Goal: Transaction & Acquisition: Purchase product/service

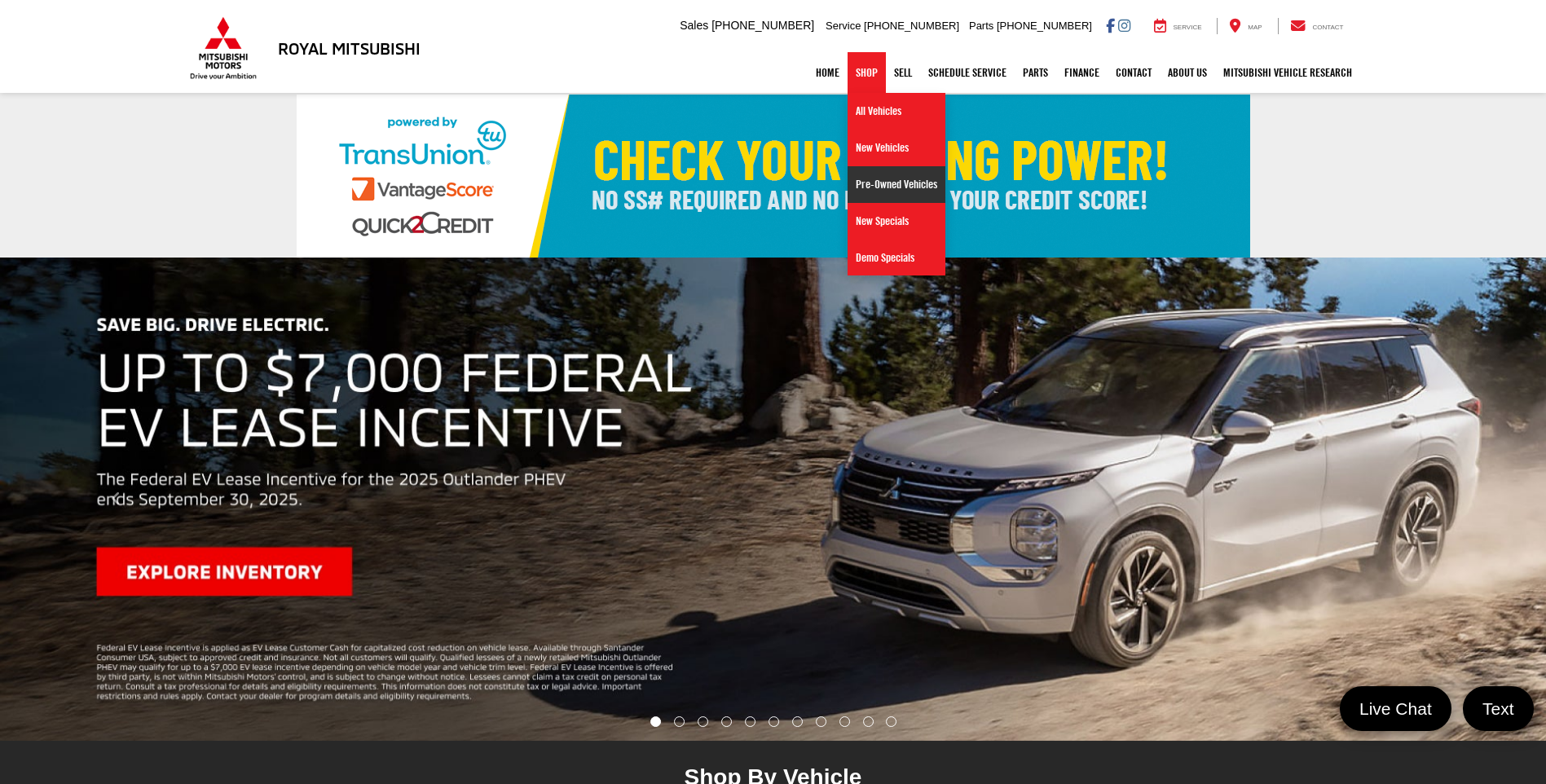
click at [880, 186] on link "Pre-Owned Vehicles" at bounding box center [896, 184] width 98 height 36
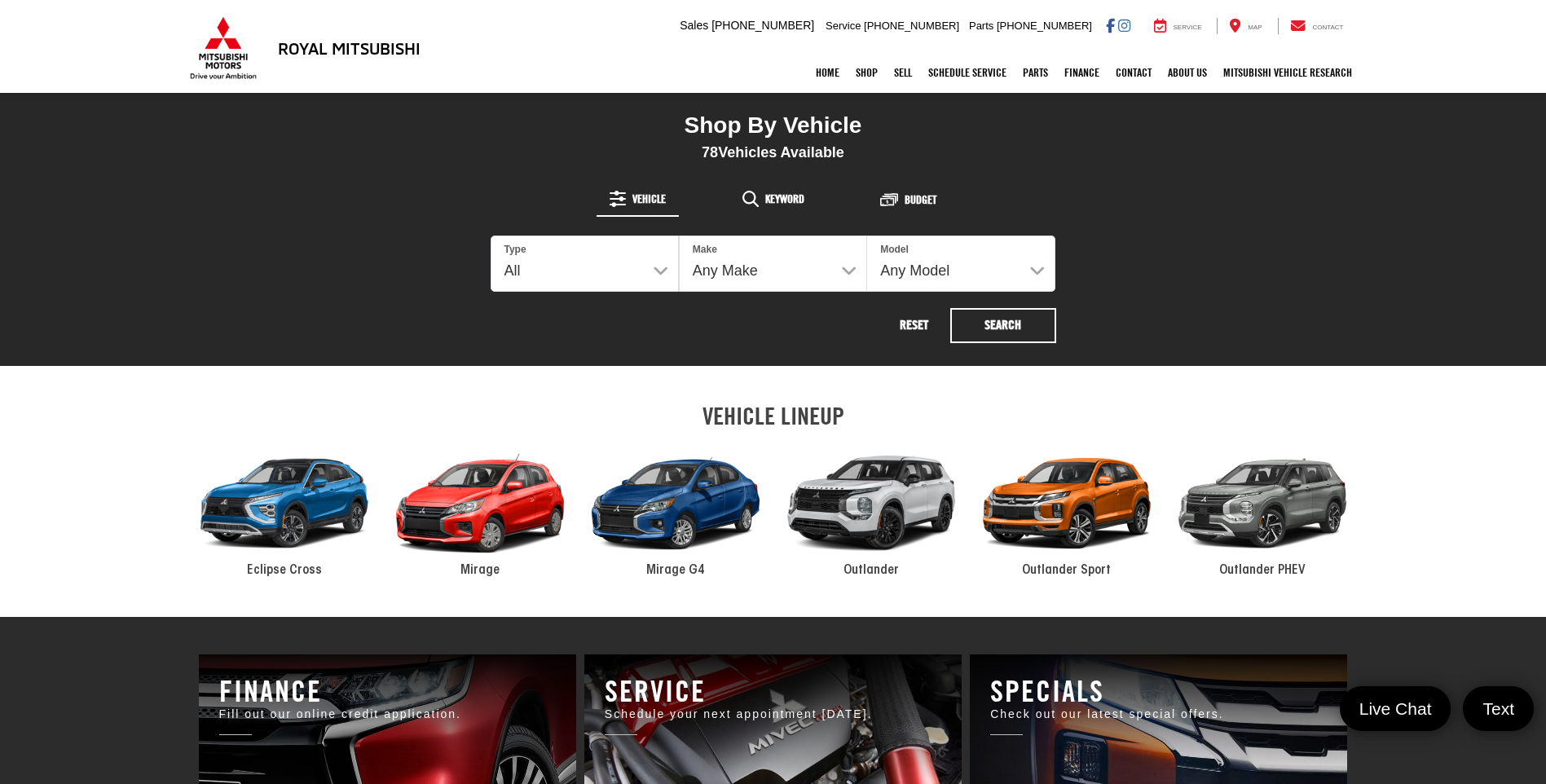
scroll to position [734, 0]
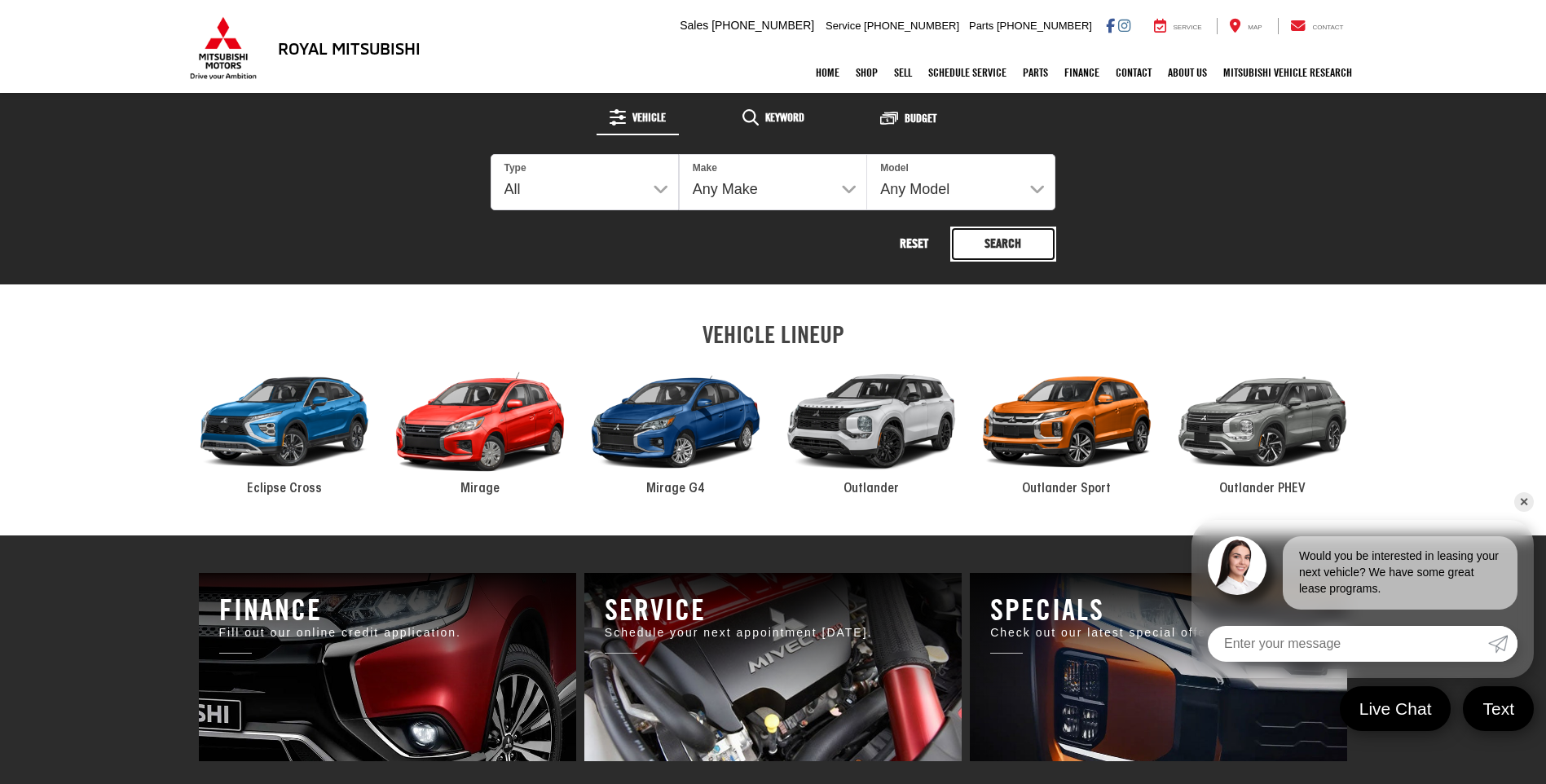
click at [984, 243] on button "Search" at bounding box center [1003, 244] width 106 height 36
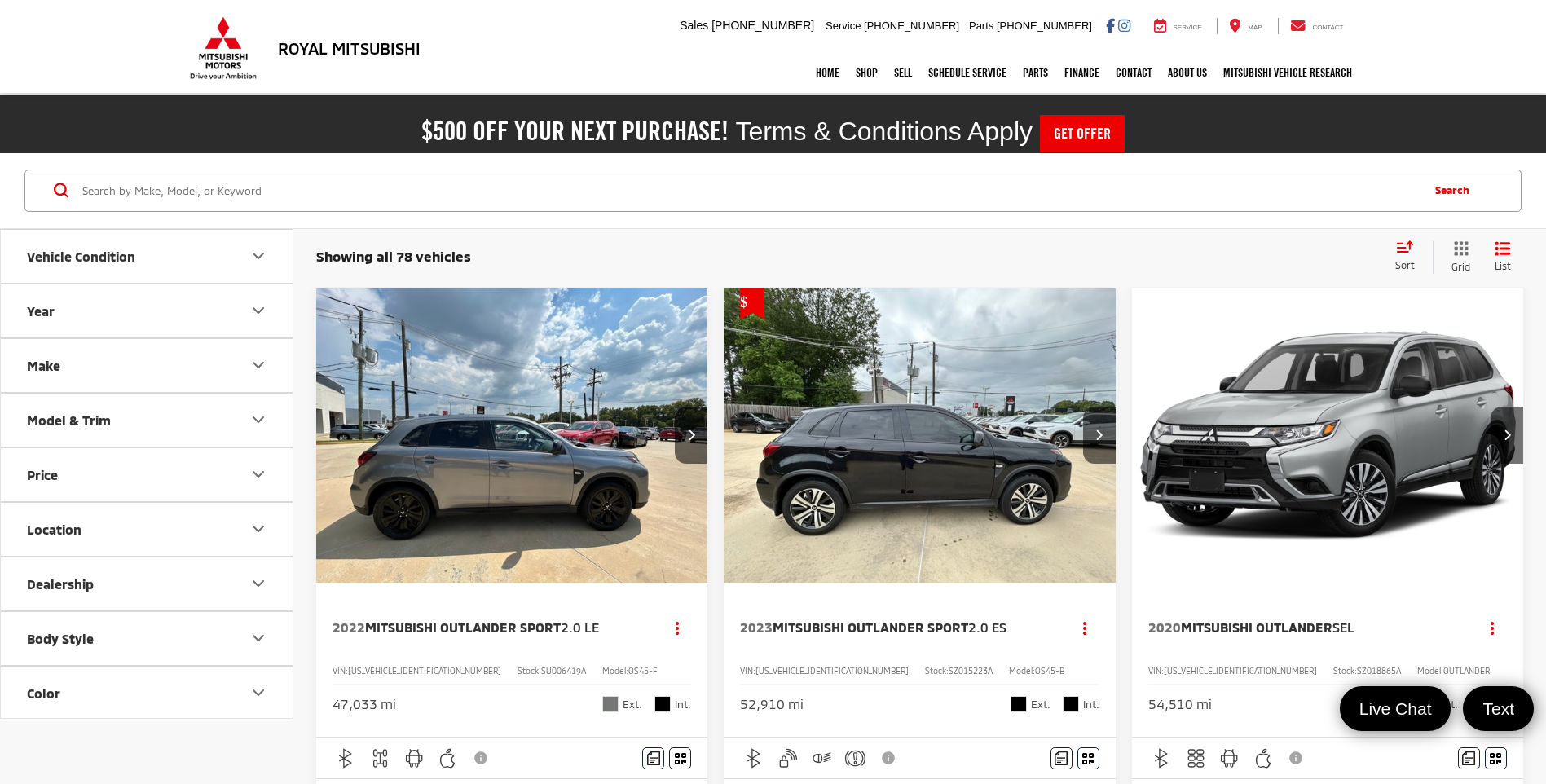
click at [130, 351] on button "Make" at bounding box center [148, 365] width 294 height 53
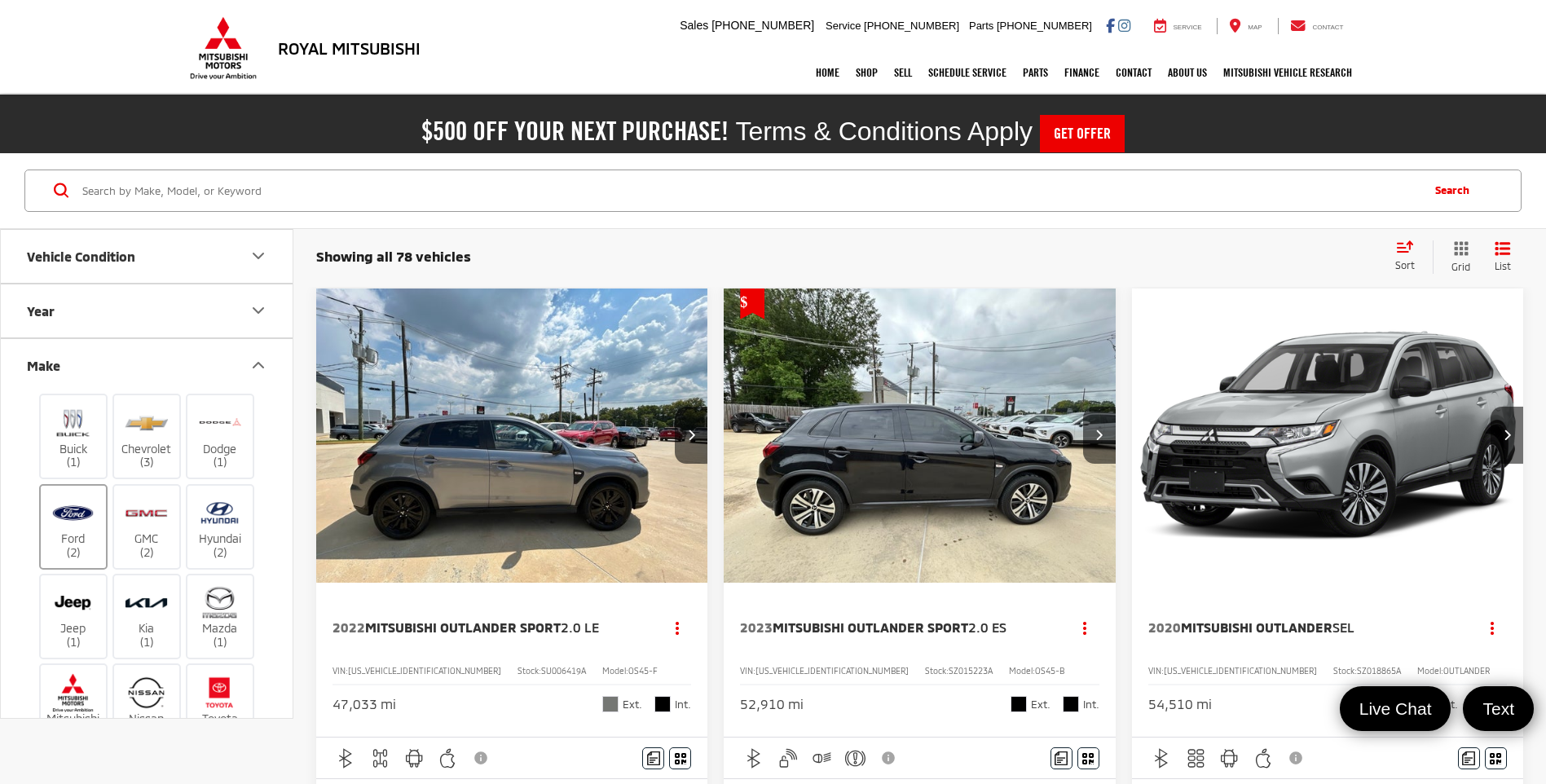
click at [89, 525] on img at bounding box center [73, 513] width 45 height 38
click at [0, 0] on input "Ford (2)" at bounding box center [0, 0] width 0 height 0
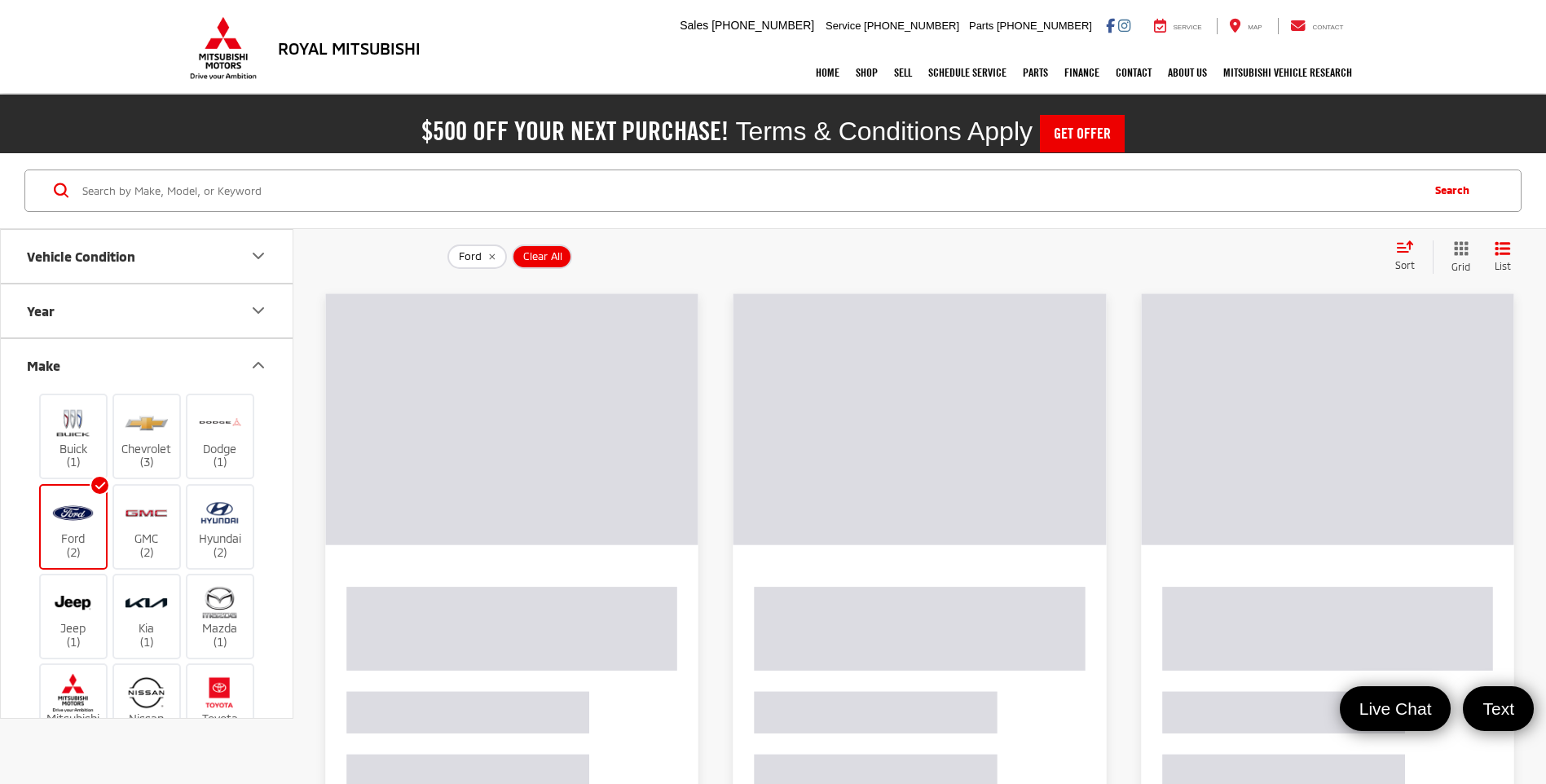
click at [633, 236] on div "Ford Clear All + 0 test Sort Price: High to Low Price: Low to High Year: High t…" at bounding box center [920, 257] width 1253 height 59
